Goal: Information Seeking & Learning: Learn about a topic

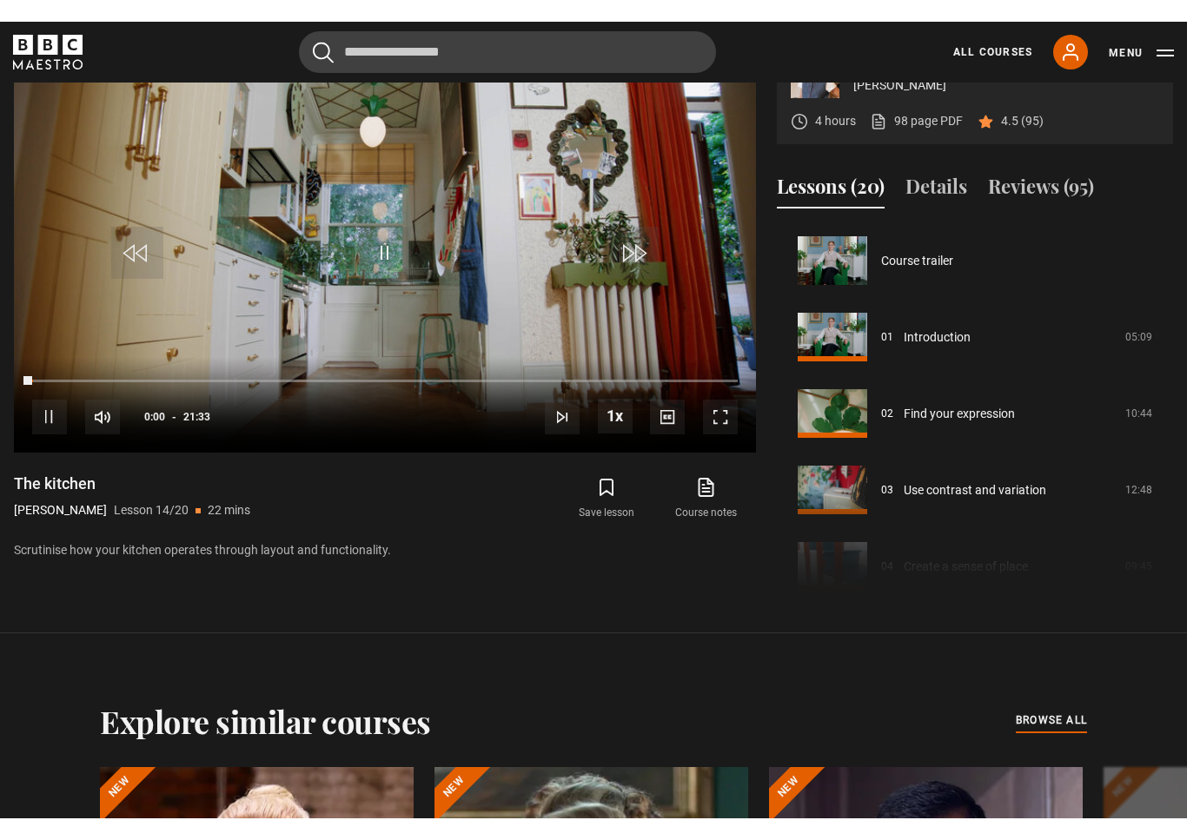
scroll to position [21, 0]
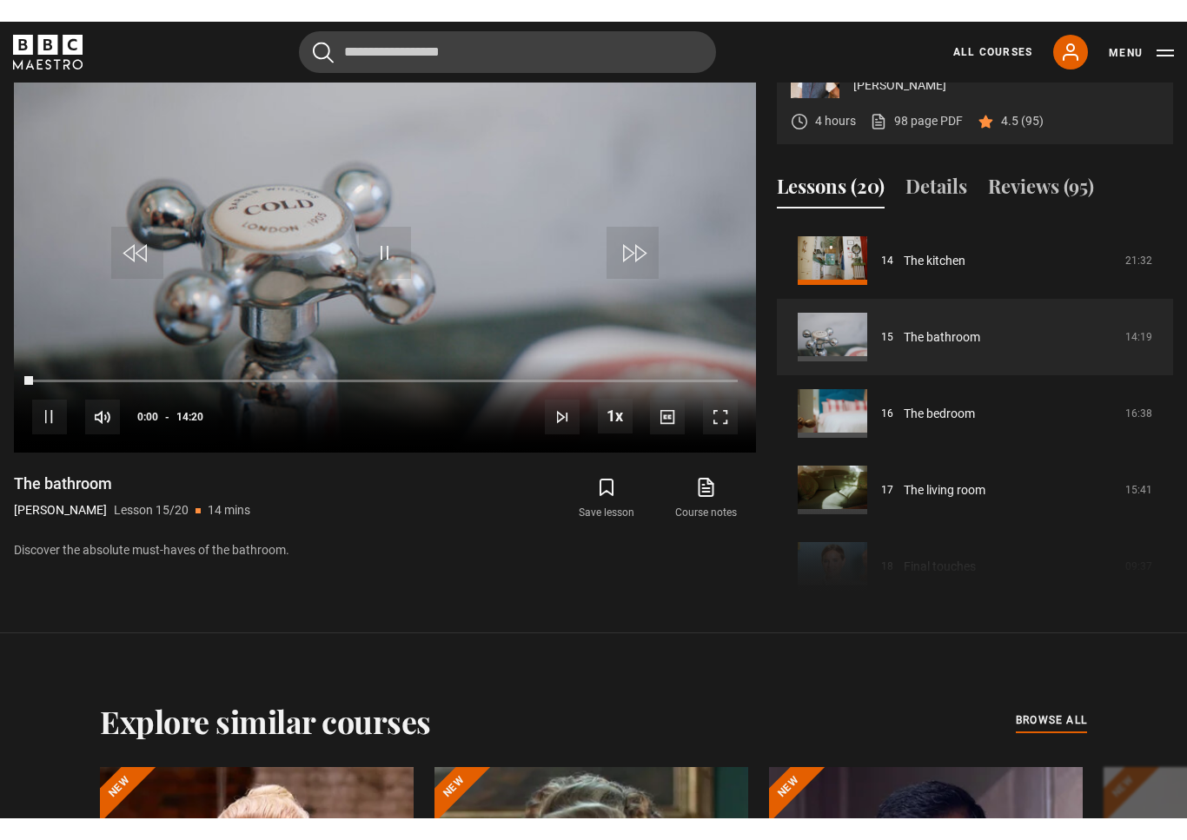
scroll to position [21, 0]
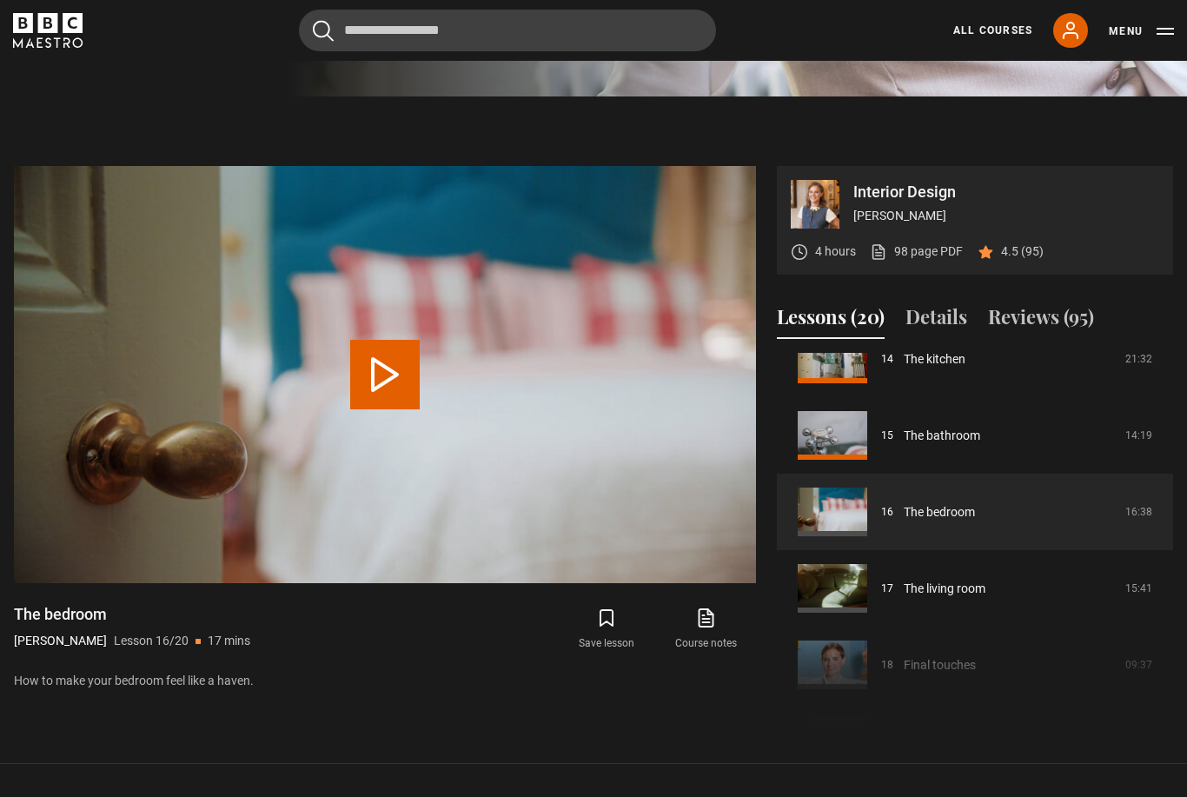
scroll to position [1092, 0]
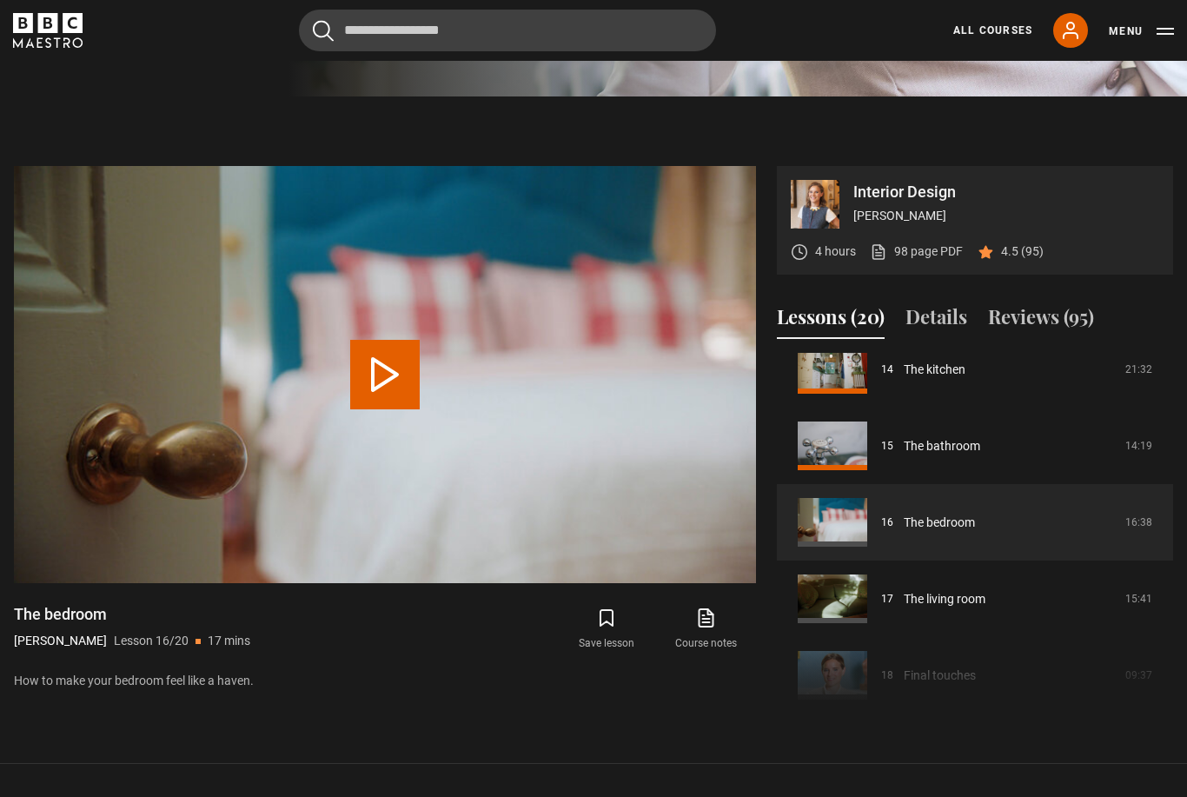
click at [957, 455] on link "The bathroom" at bounding box center [942, 446] width 76 height 18
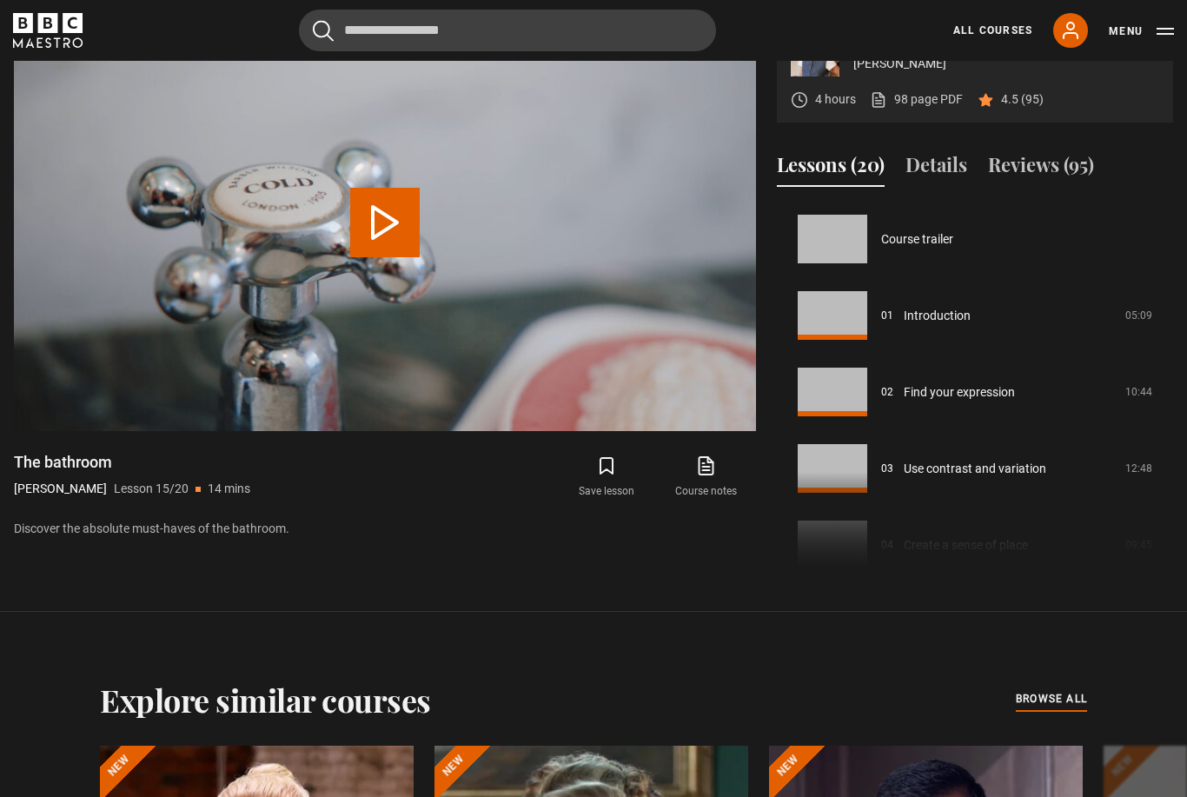
scroll to position [1070, 0]
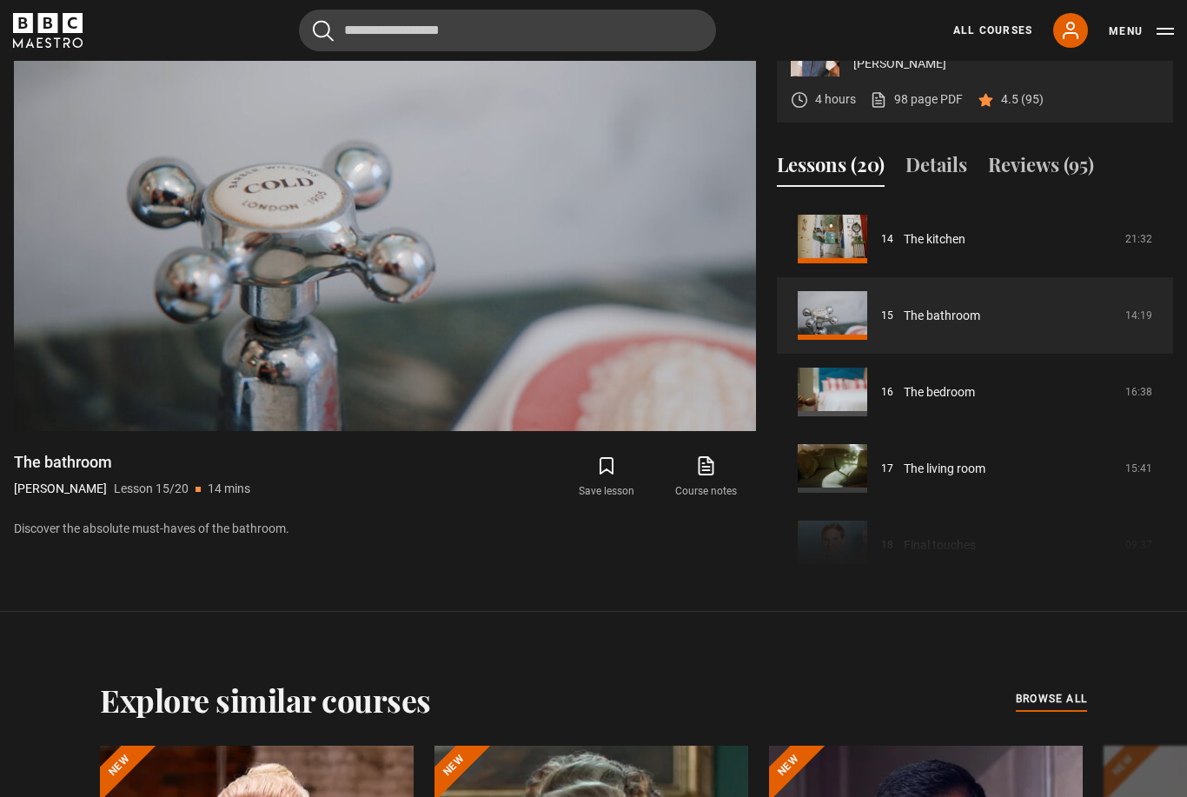
click at [687, 358] on video-js "Video Player is loading. Play Lesson The bathroom 10s Skip Back 10 seconds Paus…" at bounding box center [385, 222] width 742 height 417
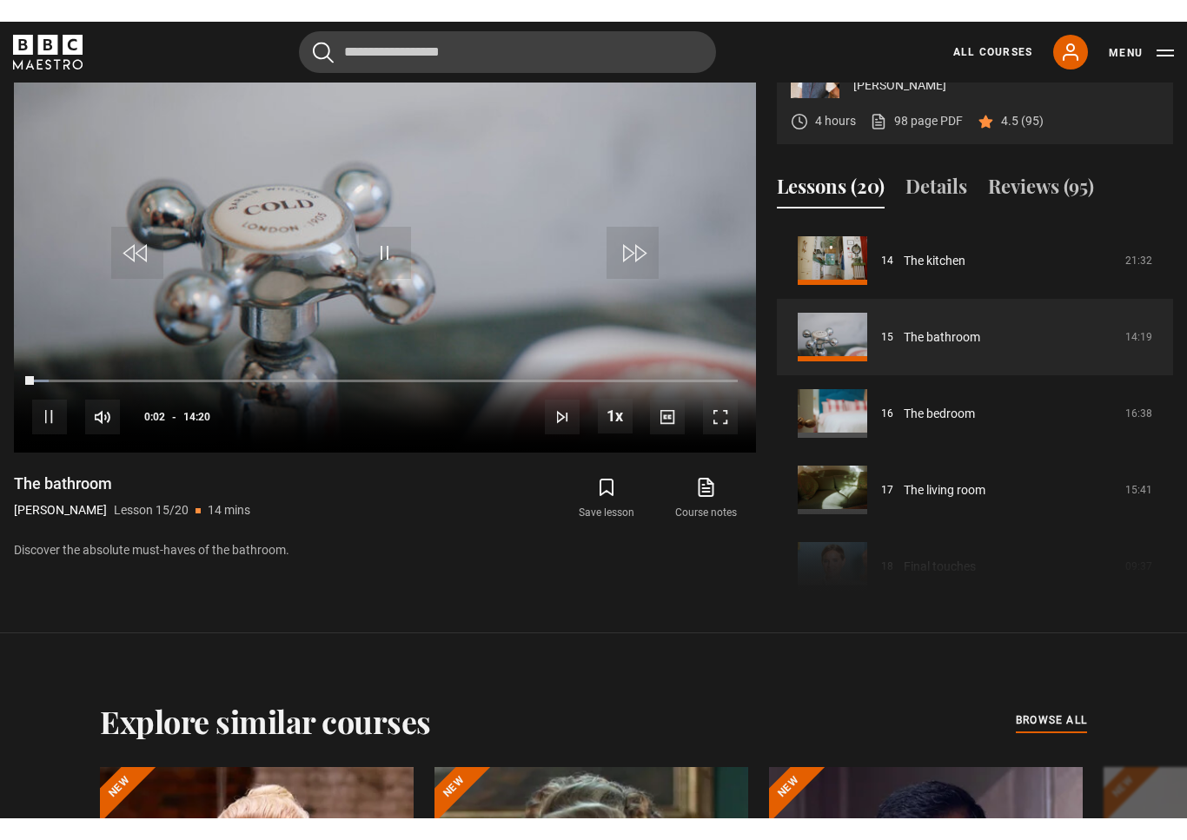
scroll to position [21, 0]
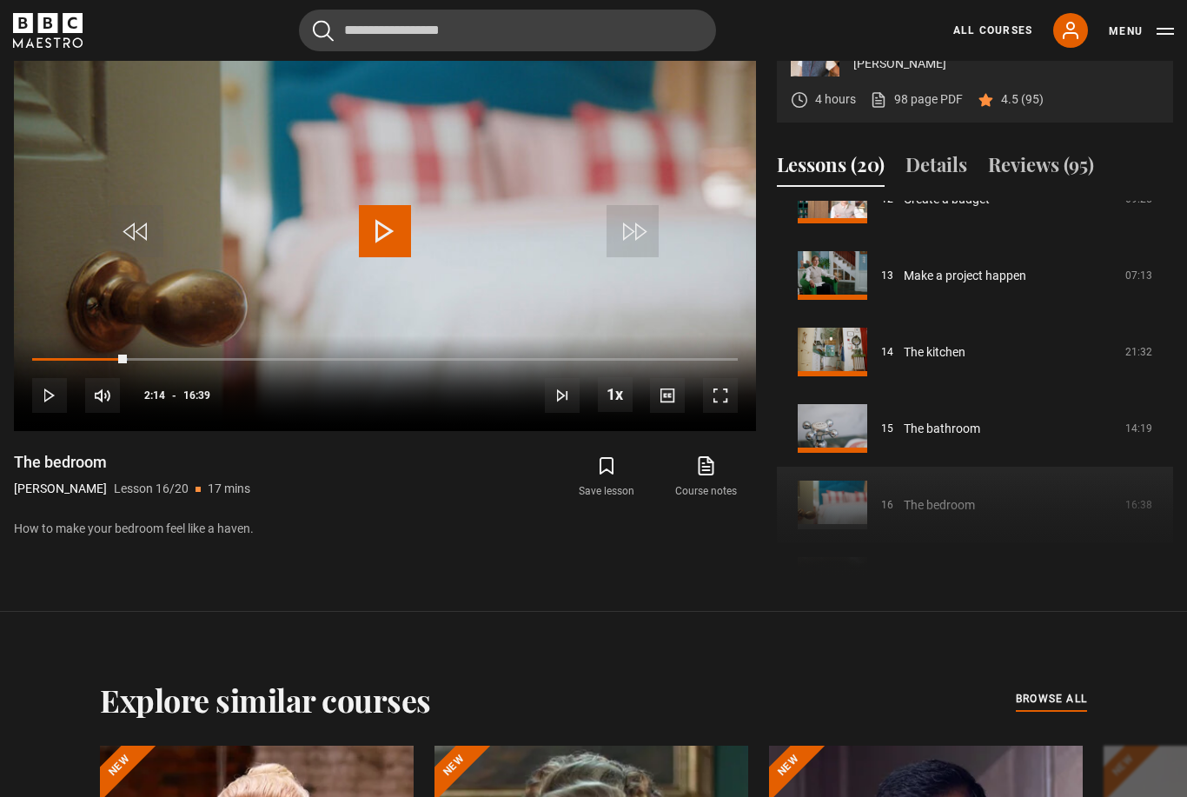
scroll to position [966, 0]
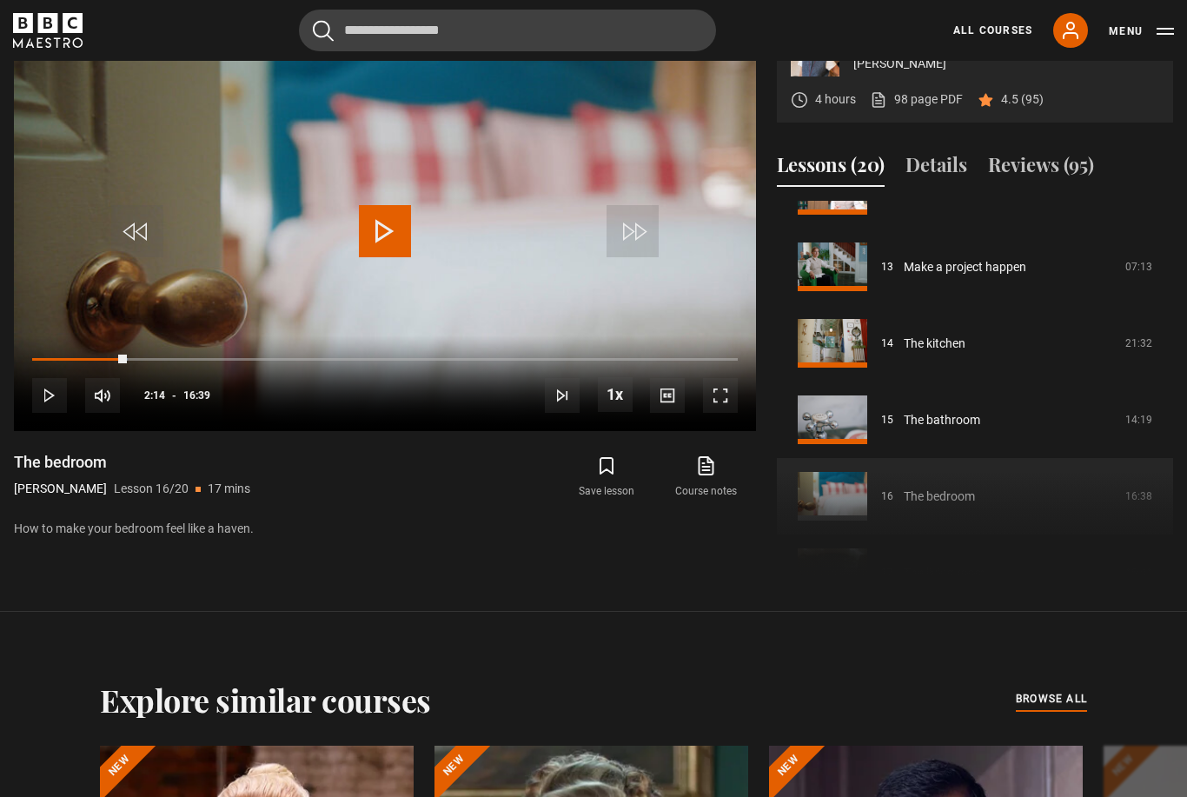
click at [964, 429] on link "The bathroom" at bounding box center [942, 420] width 76 height 18
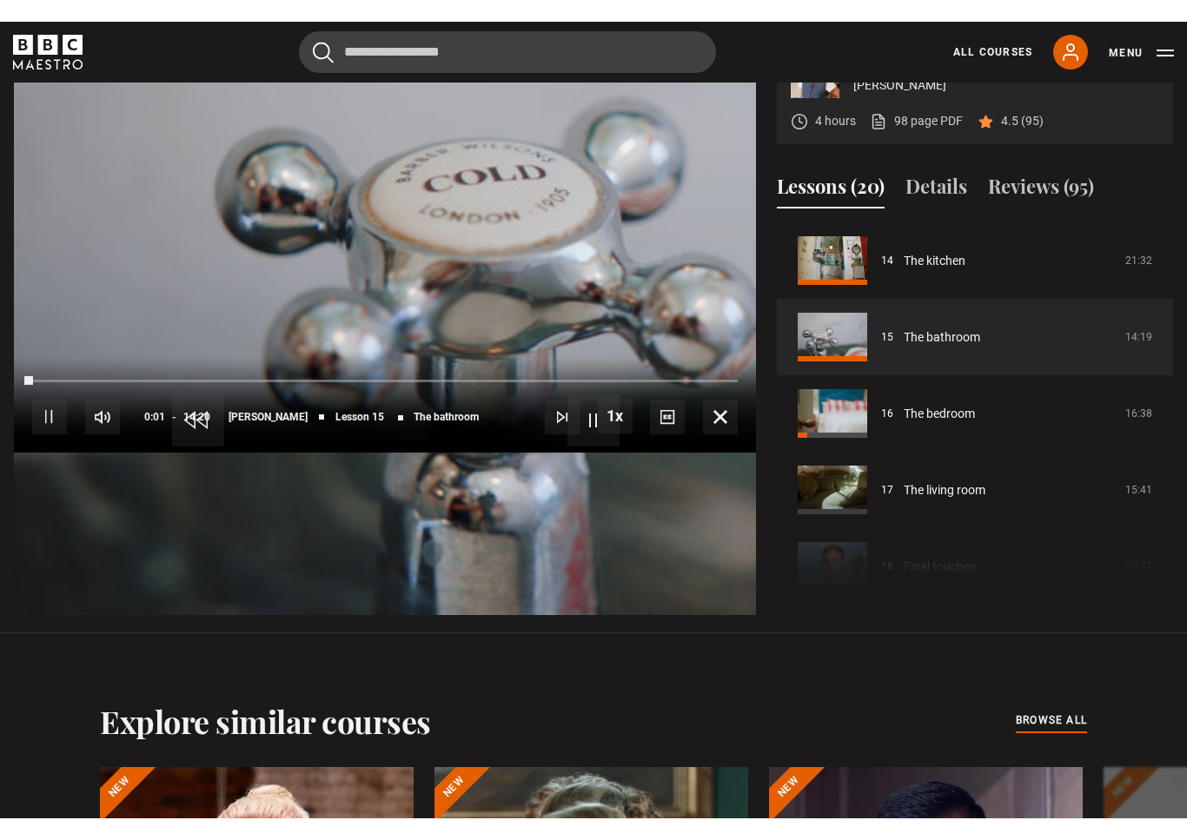
scroll to position [21, 0]
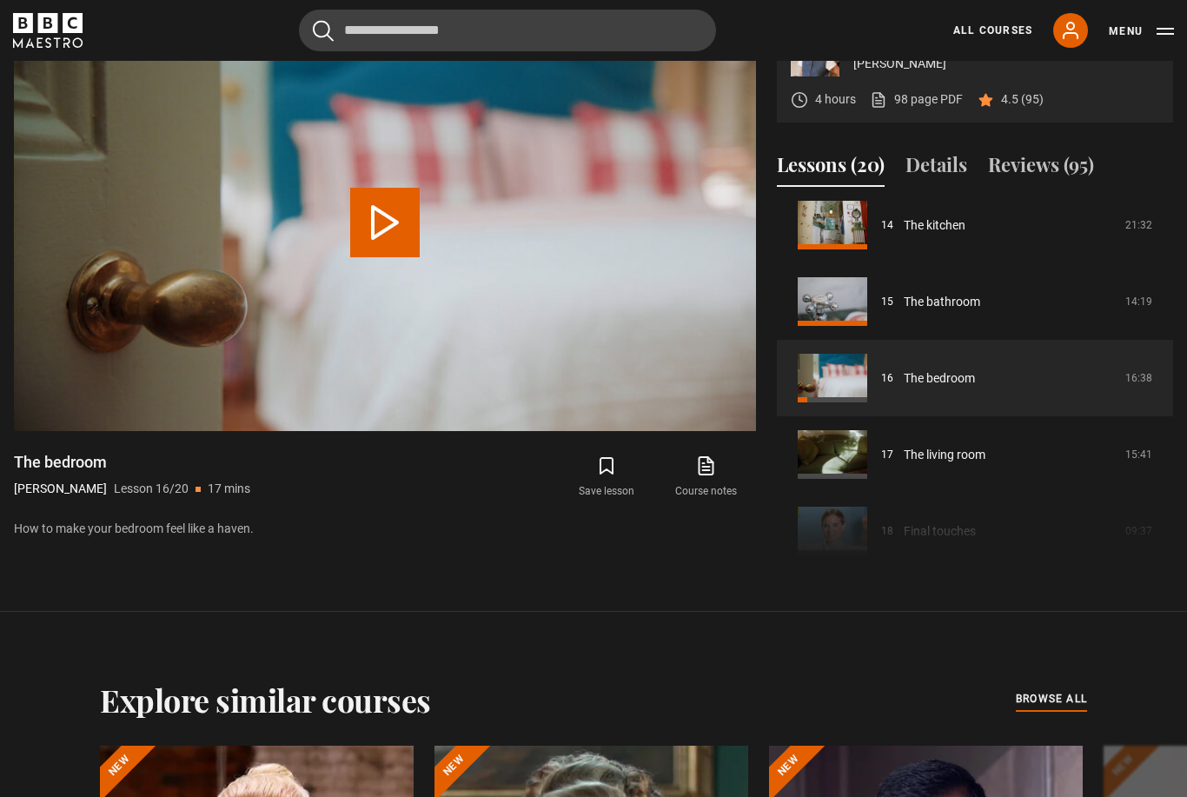
scroll to position [1087, 0]
click at [953, 308] on link "The bathroom" at bounding box center [942, 299] width 76 height 18
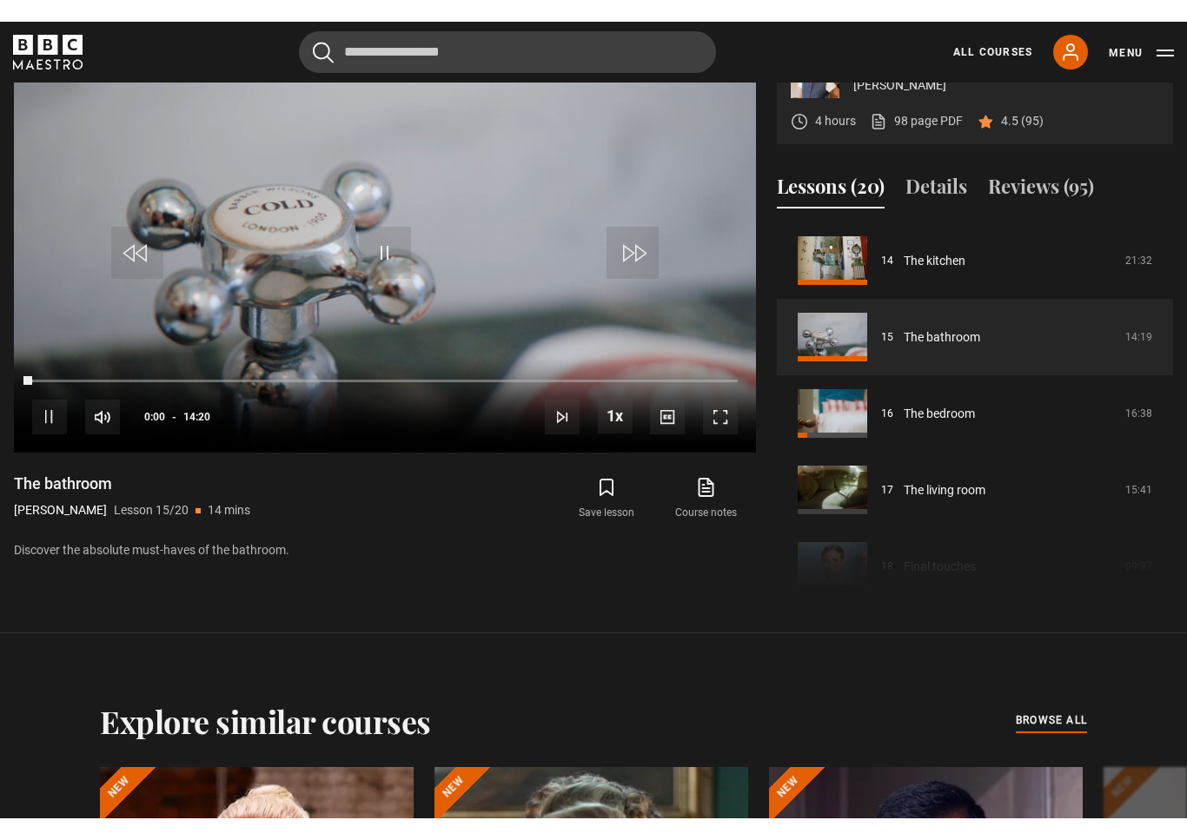
scroll to position [21, 0]
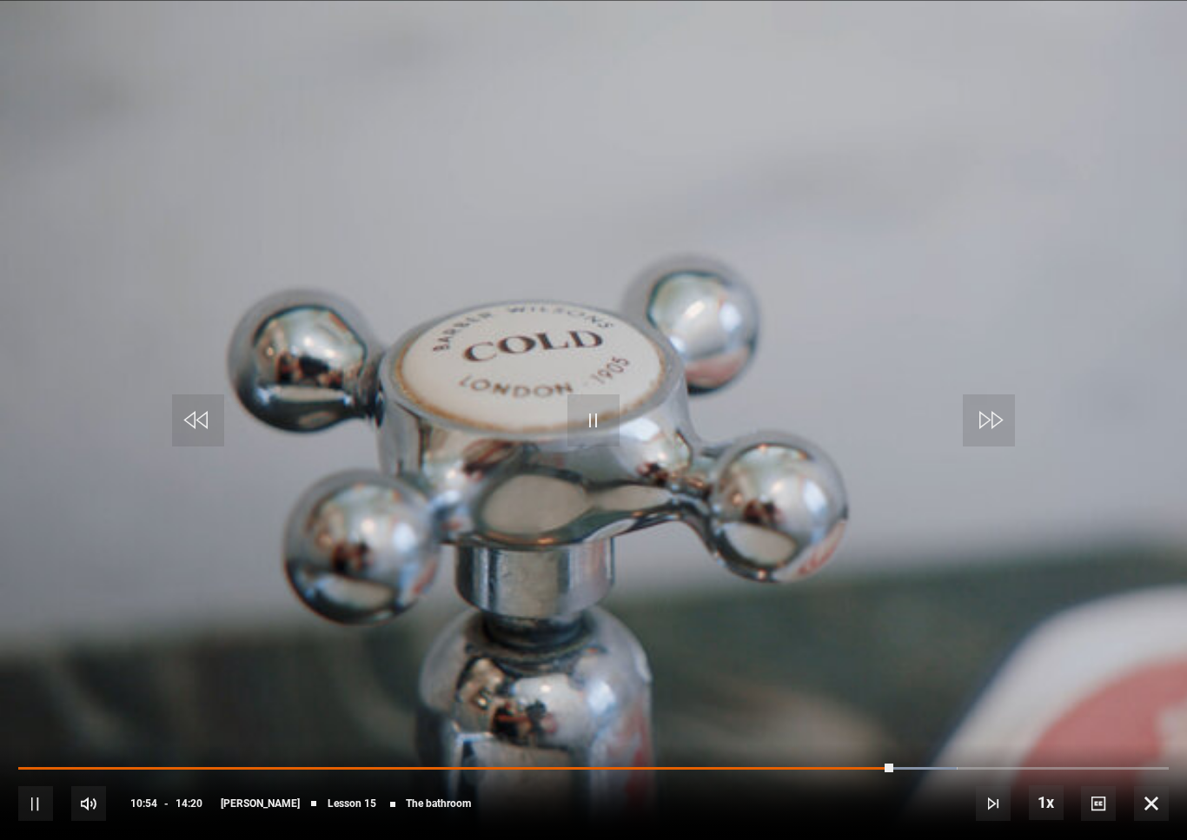
click at [716, 583] on video-js "Video Player is loading. Play Lesson The bathroom 10s Skip Back 10 seconds Paus…" at bounding box center [593, 420] width 1187 height 840
click at [653, 530] on video-js "Video Player is loading. Play Lesson The bathroom 10s Skip Back 10 seconds Paus…" at bounding box center [593, 420] width 1187 height 840
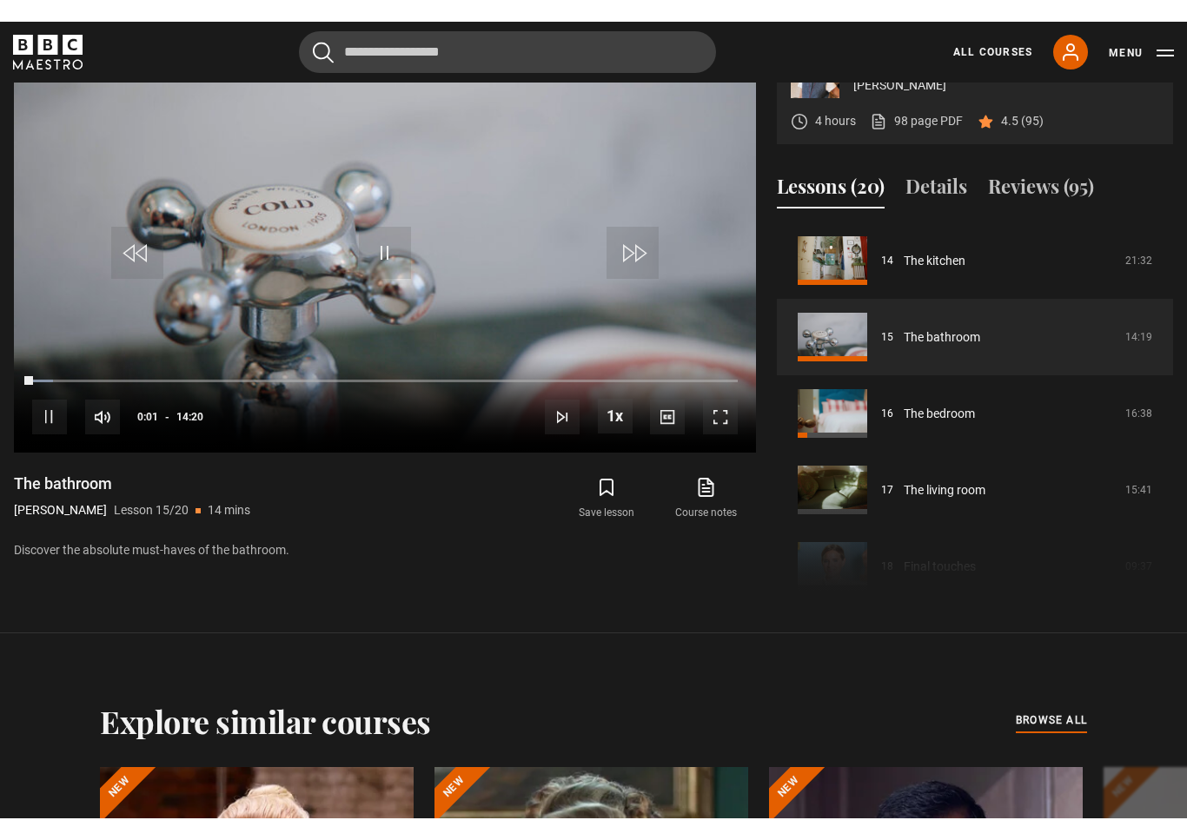
scroll to position [21, 0]
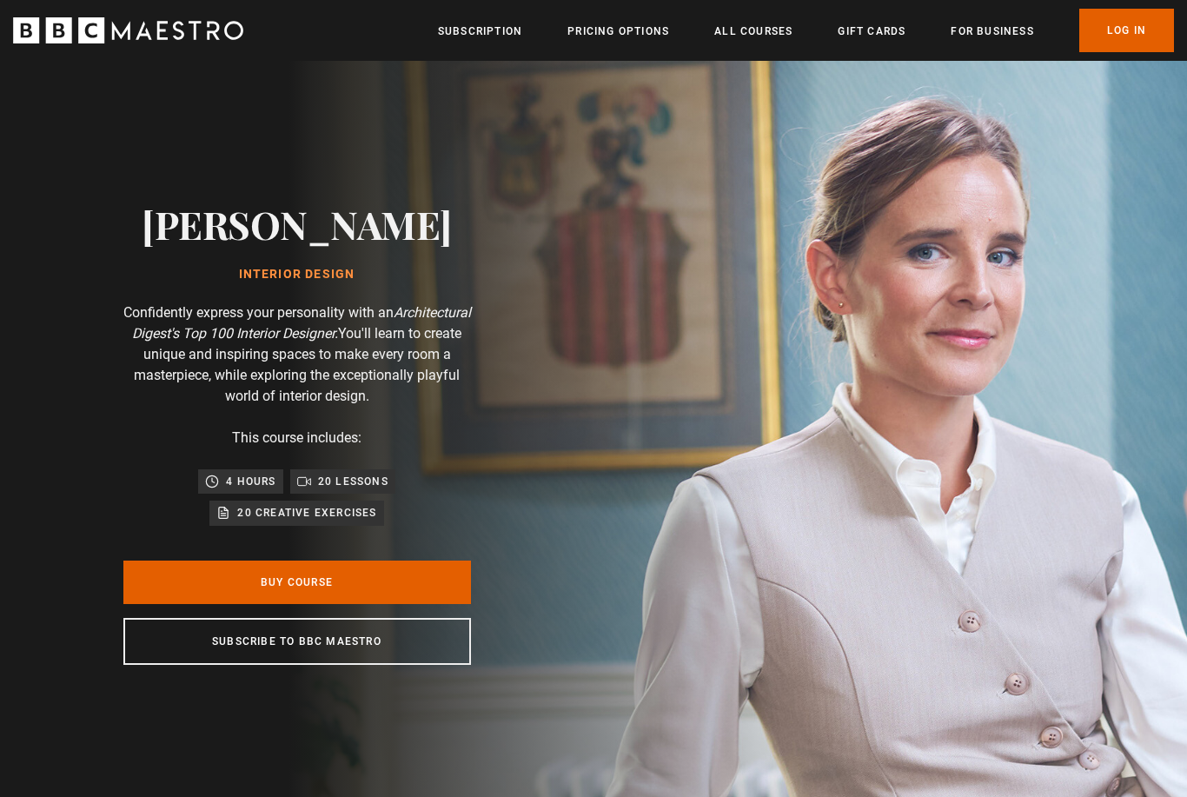
scroll to position [0, 228]
click at [1123, 30] on link "Log In" at bounding box center [1126, 30] width 95 height 43
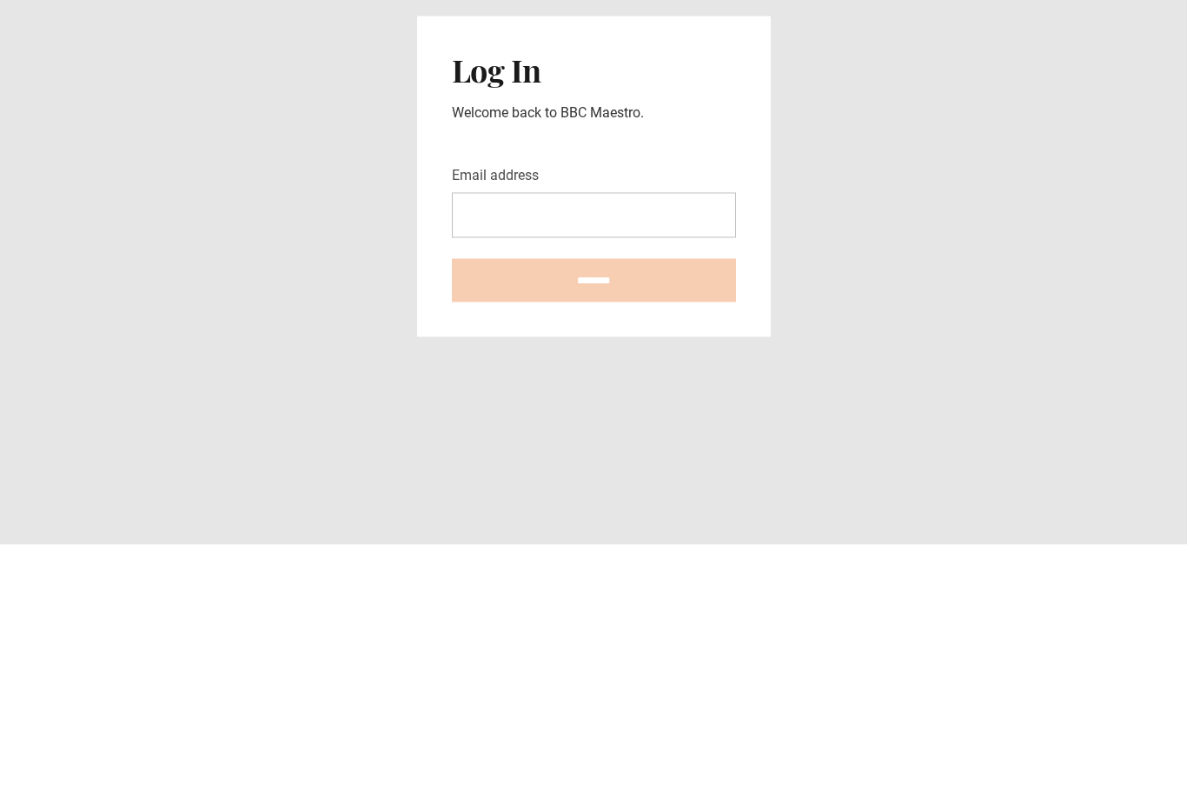
click at [506, 445] on input "Email address" at bounding box center [594, 467] width 284 height 45
type input "**********"
click at [593, 511] on input "********" at bounding box center [594, 532] width 284 height 43
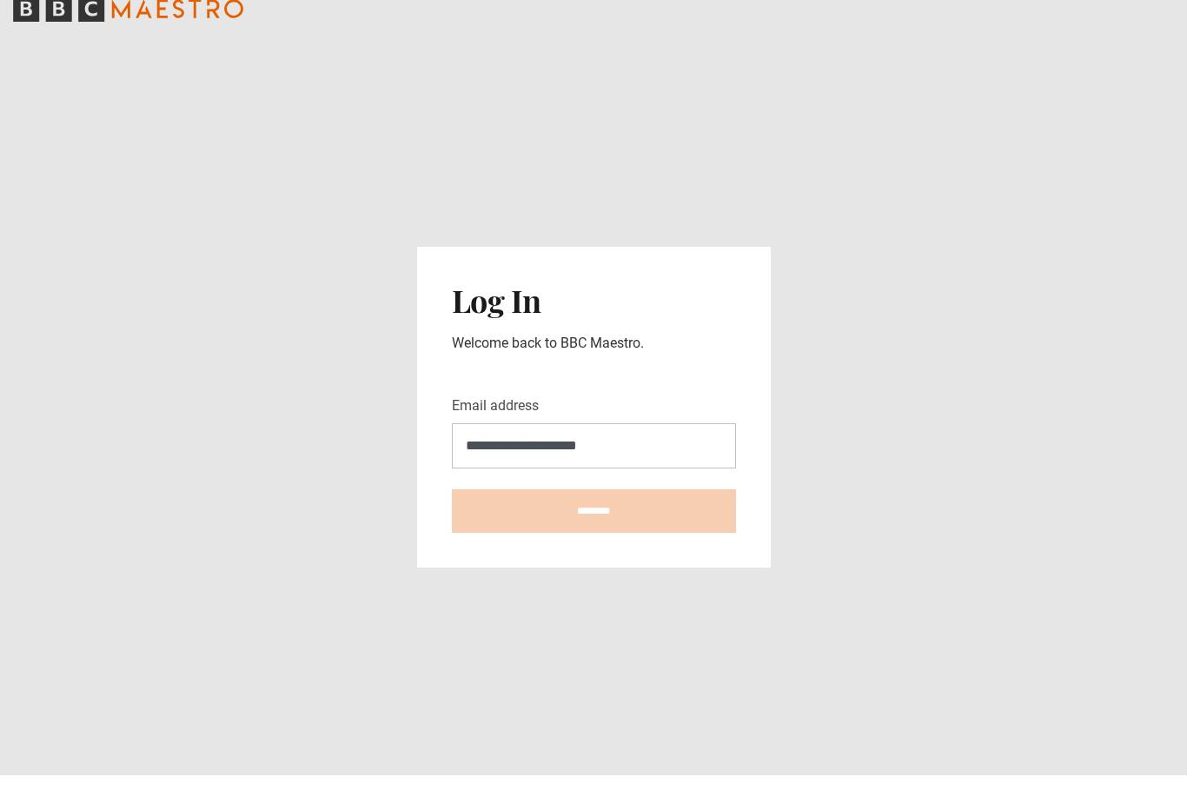
type input "**********"
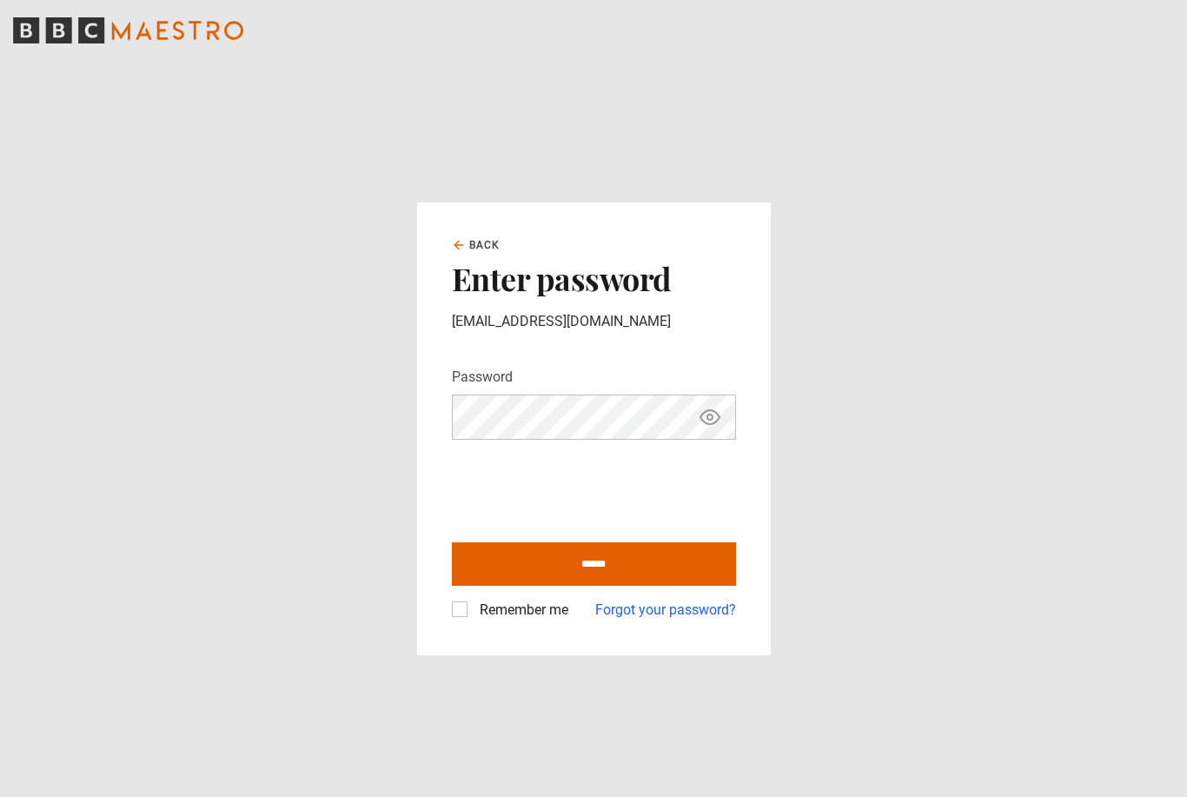
click at [595, 585] on input "******" at bounding box center [594, 563] width 284 height 43
type input "**********"
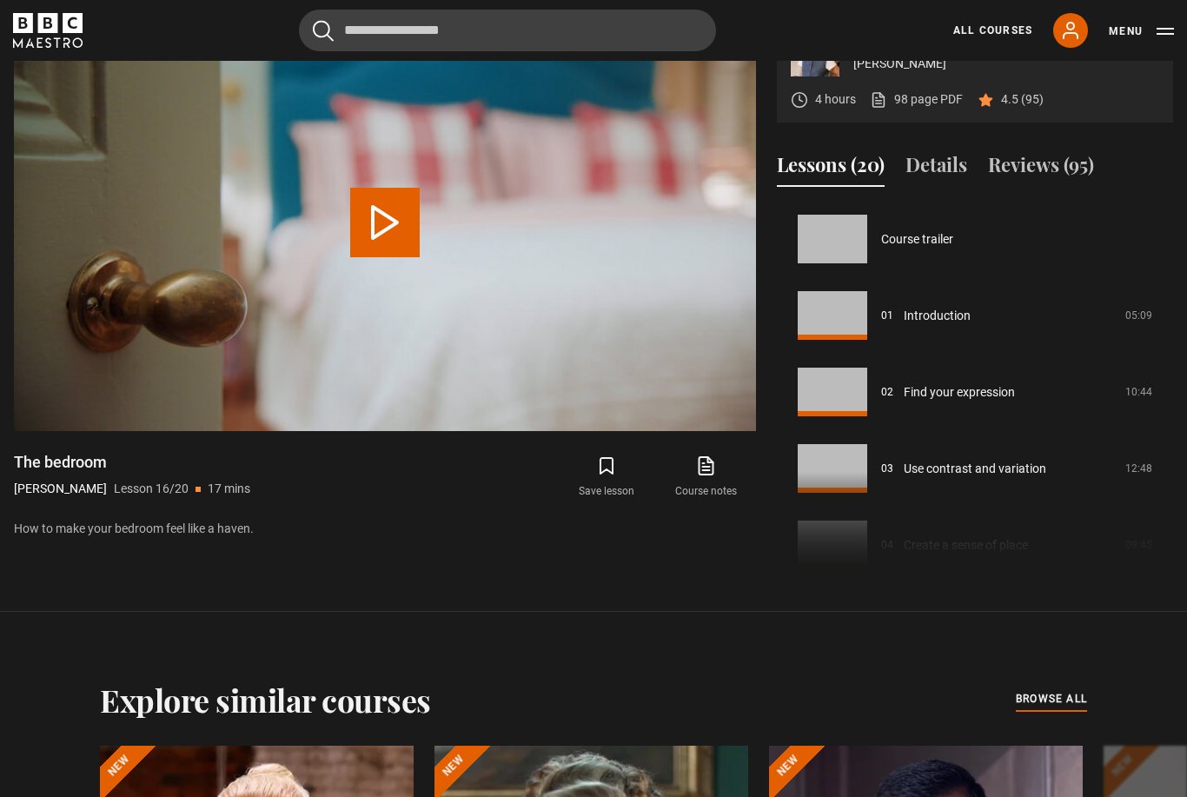
scroll to position [1147, 0]
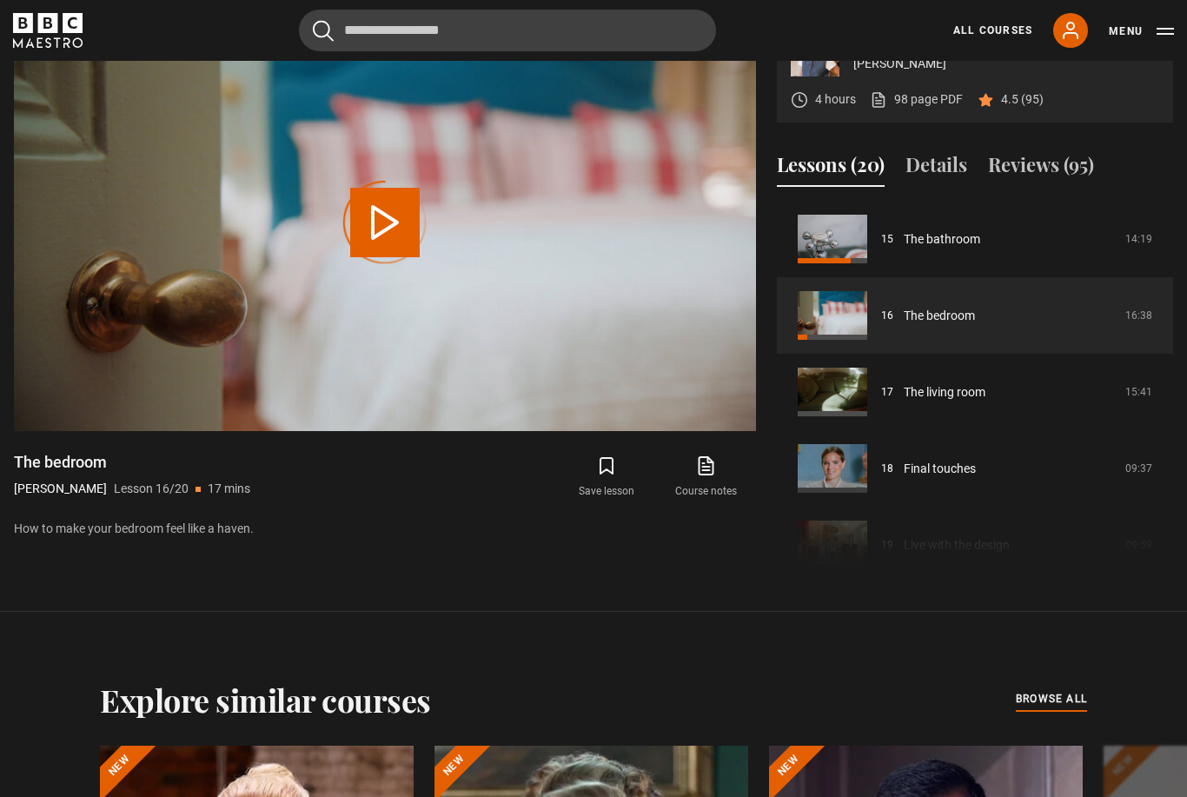
click at [921, 325] on link "The bedroom" at bounding box center [939, 316] width 71 height 18
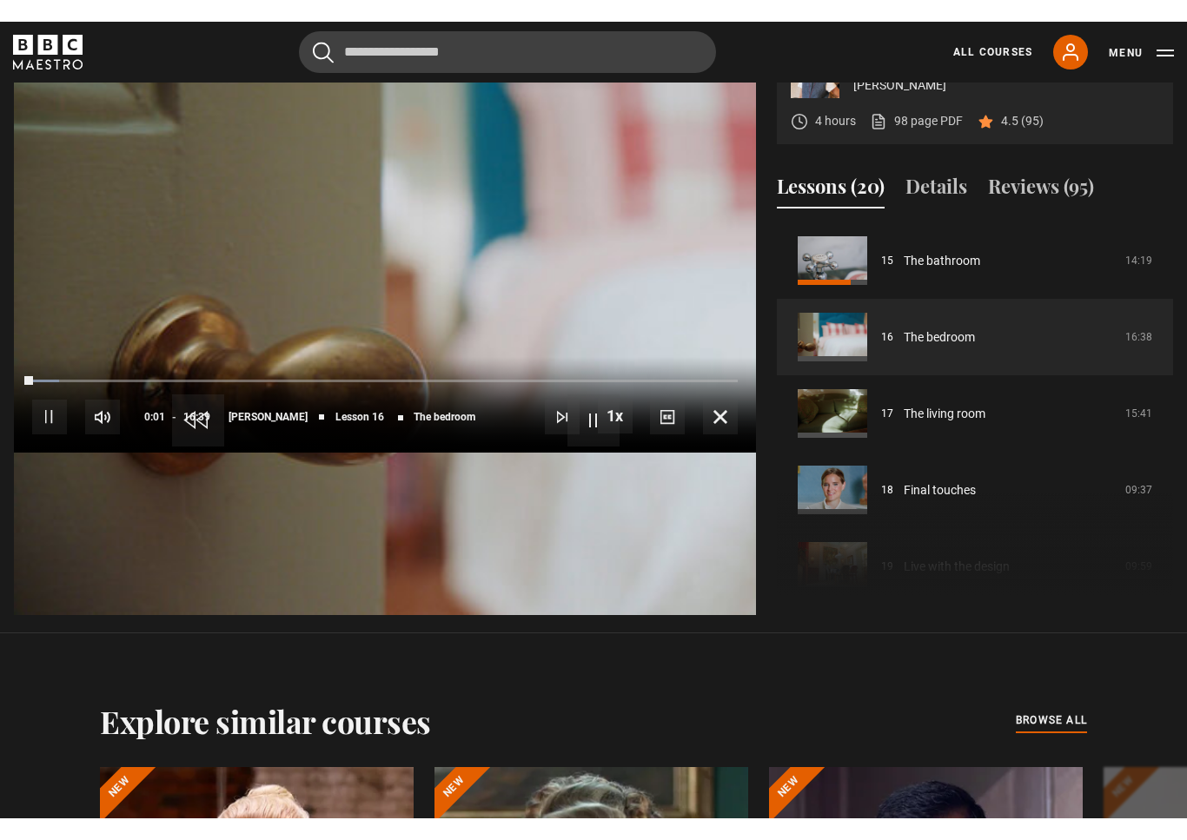
scroll to position [21, 0]
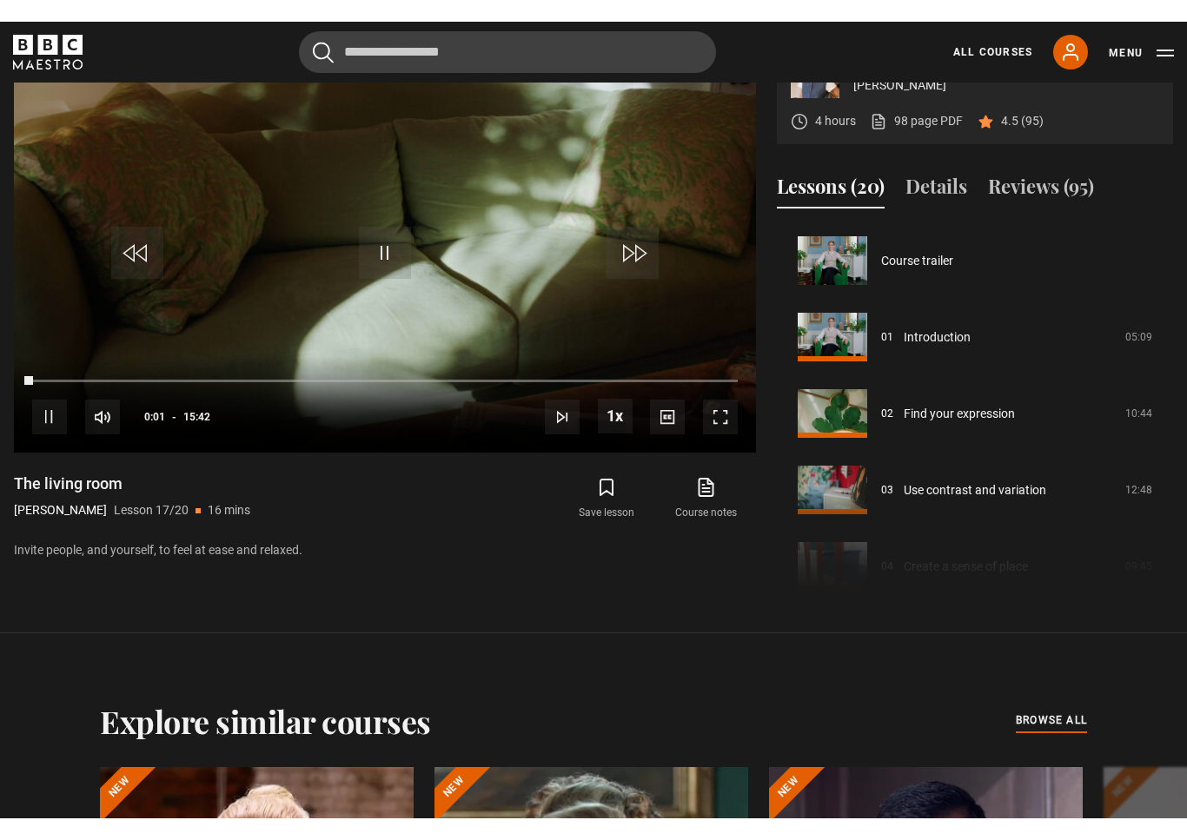
scroll to position [21, 0]
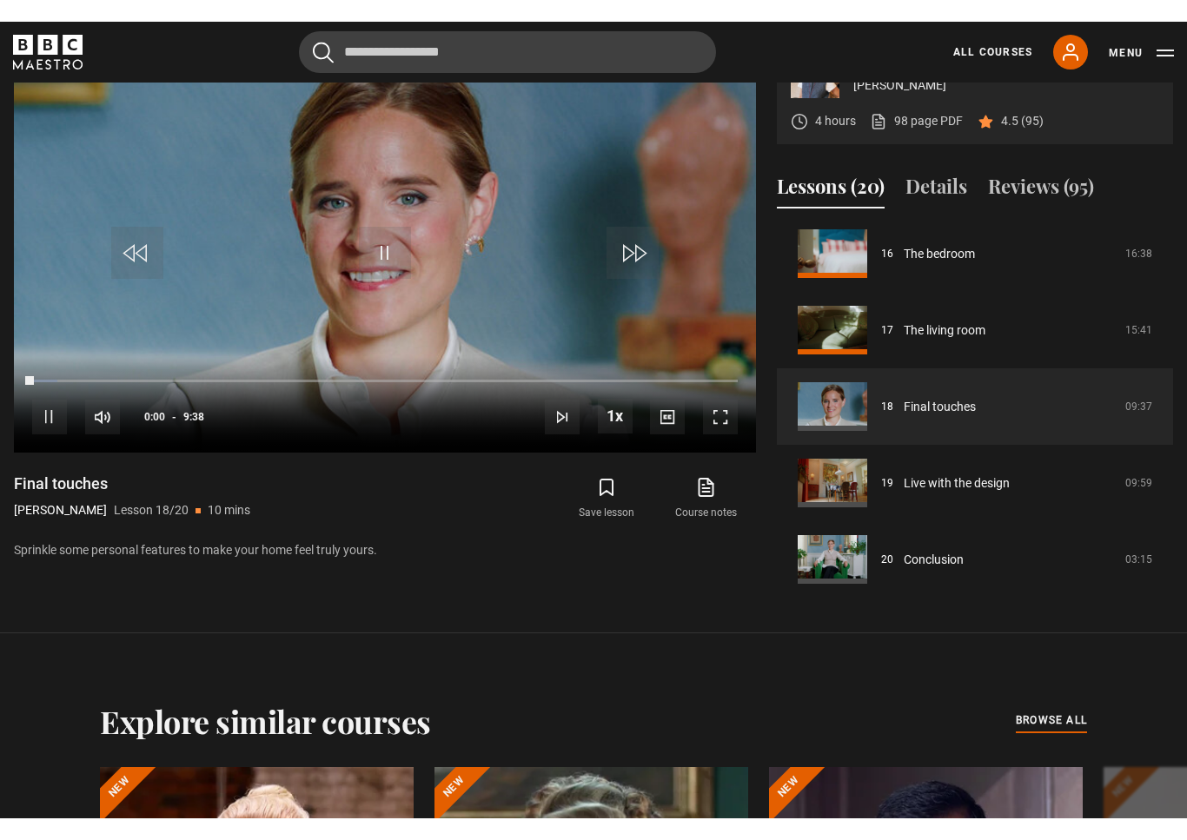
scroll to position [21, 0]
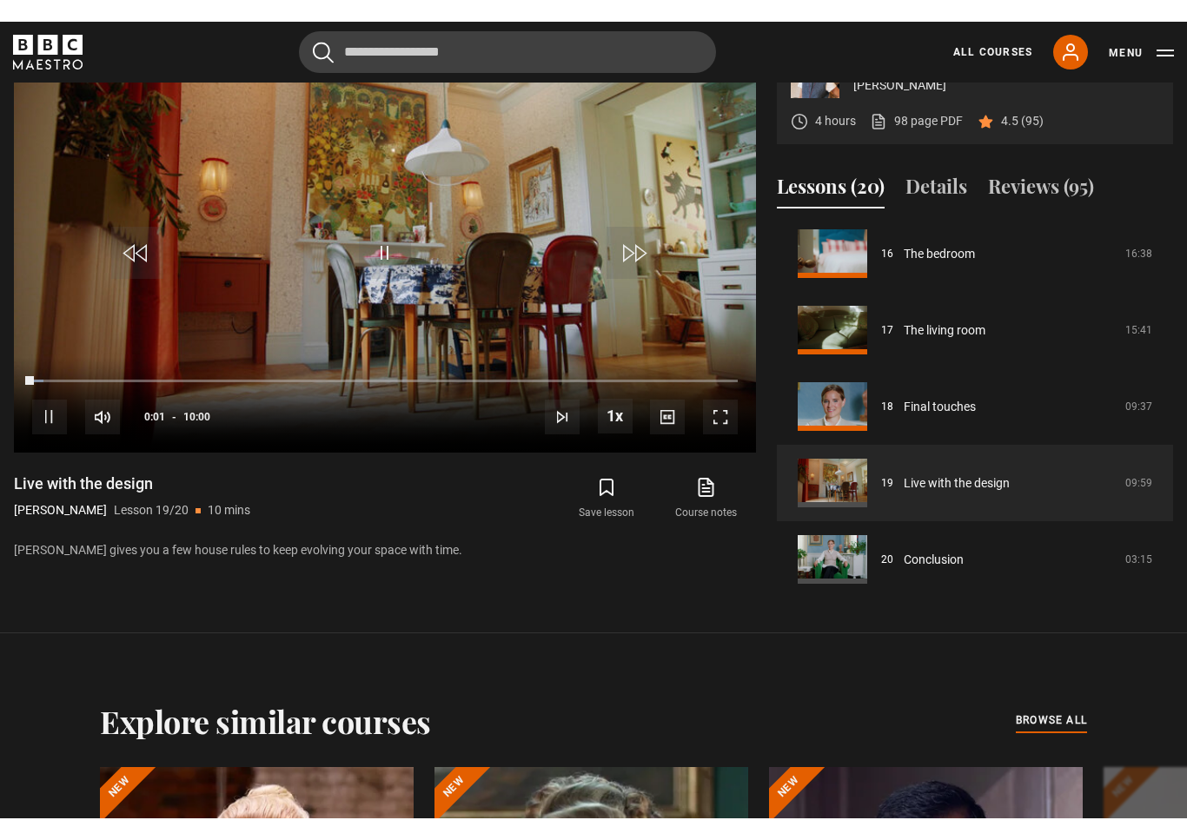
scroll to position [21, 0]
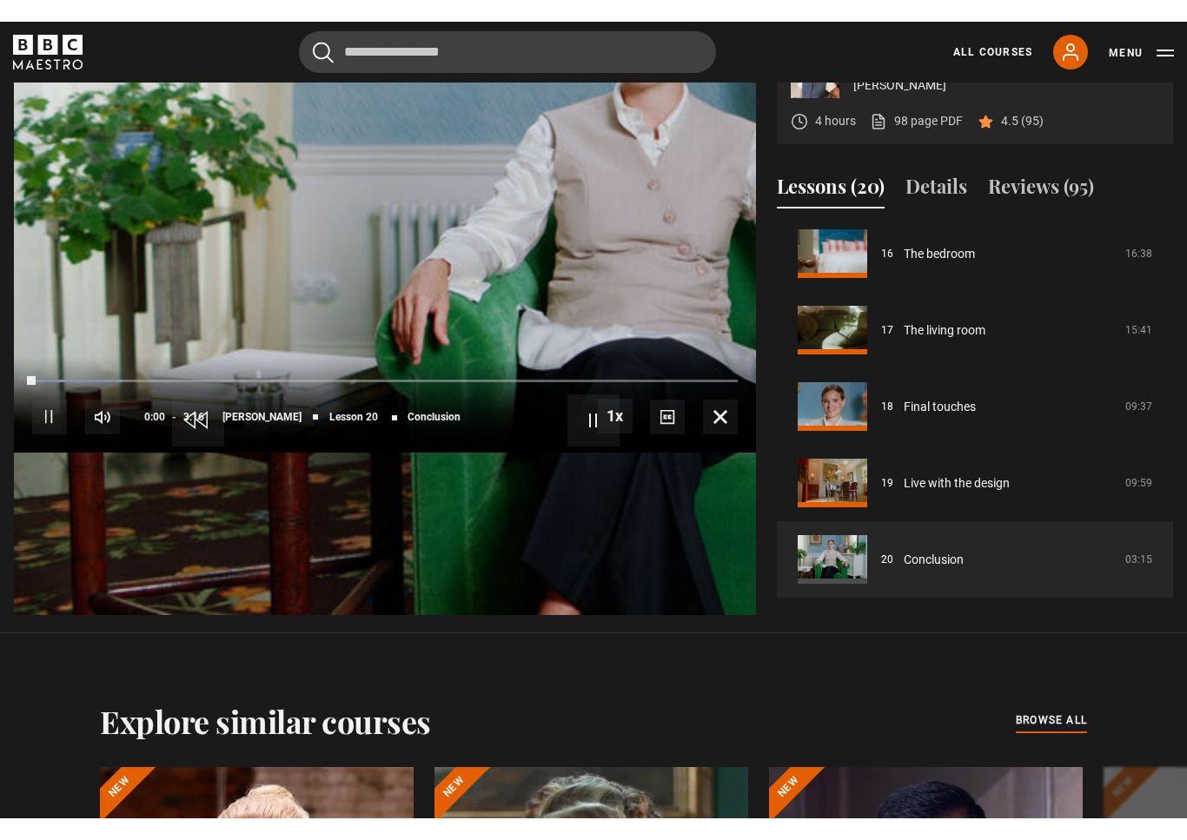
scroll to position [21, 0]
